Goal: Navigation & Orientation: Find specific page/section

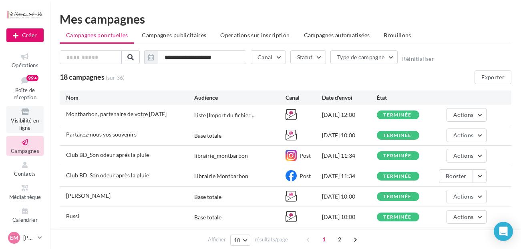
click at [22, 121] on span "Visibilité en ligne" at bounding box center [25, 124] width 28 height 14
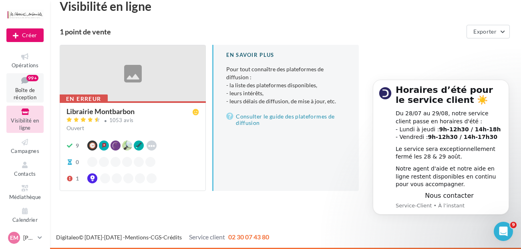
click at [26, 83] on icon at bounding box center [25, 80] width 32 height 11
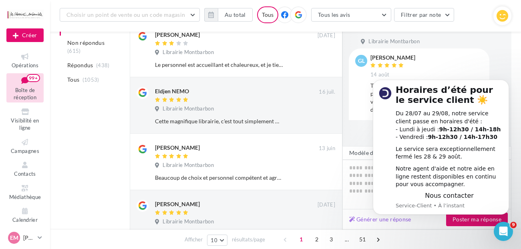
scroll to position [360, 0]
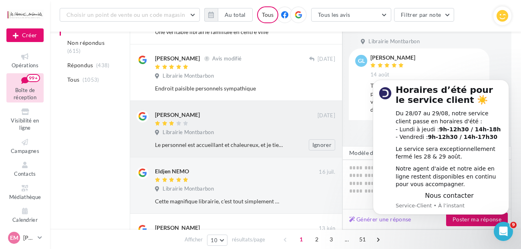
click at [225, 147] on div "Le personnel est accueillant et chaleureux, et je tiens à leur adresser un gran…" at bounding box center [219, 145] width 128 height 8
click at [506, 83] on icon "Dismiss notification" at bounding box center [506, 82] width 3 height 3
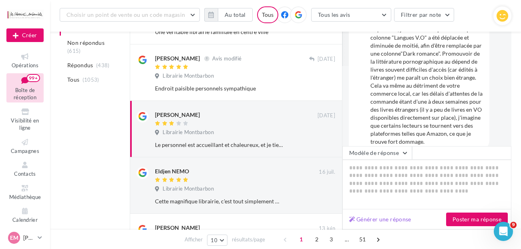
scroll to position [93, 0]
